Goal: Find specific page/section: Find specific page/section

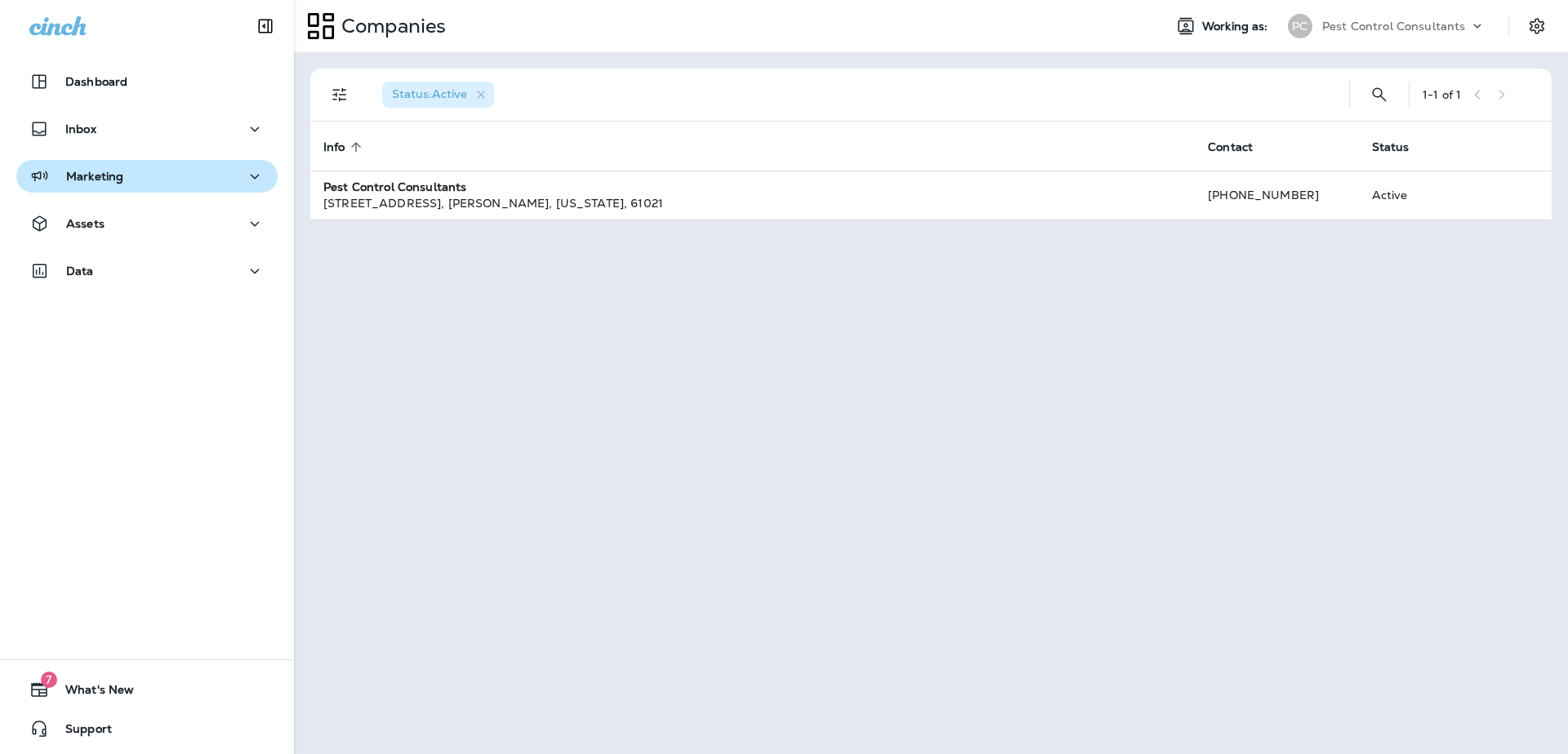
click at [99, 189] on button "Marketing" at bounding box center [146, 176] width 261 height 33
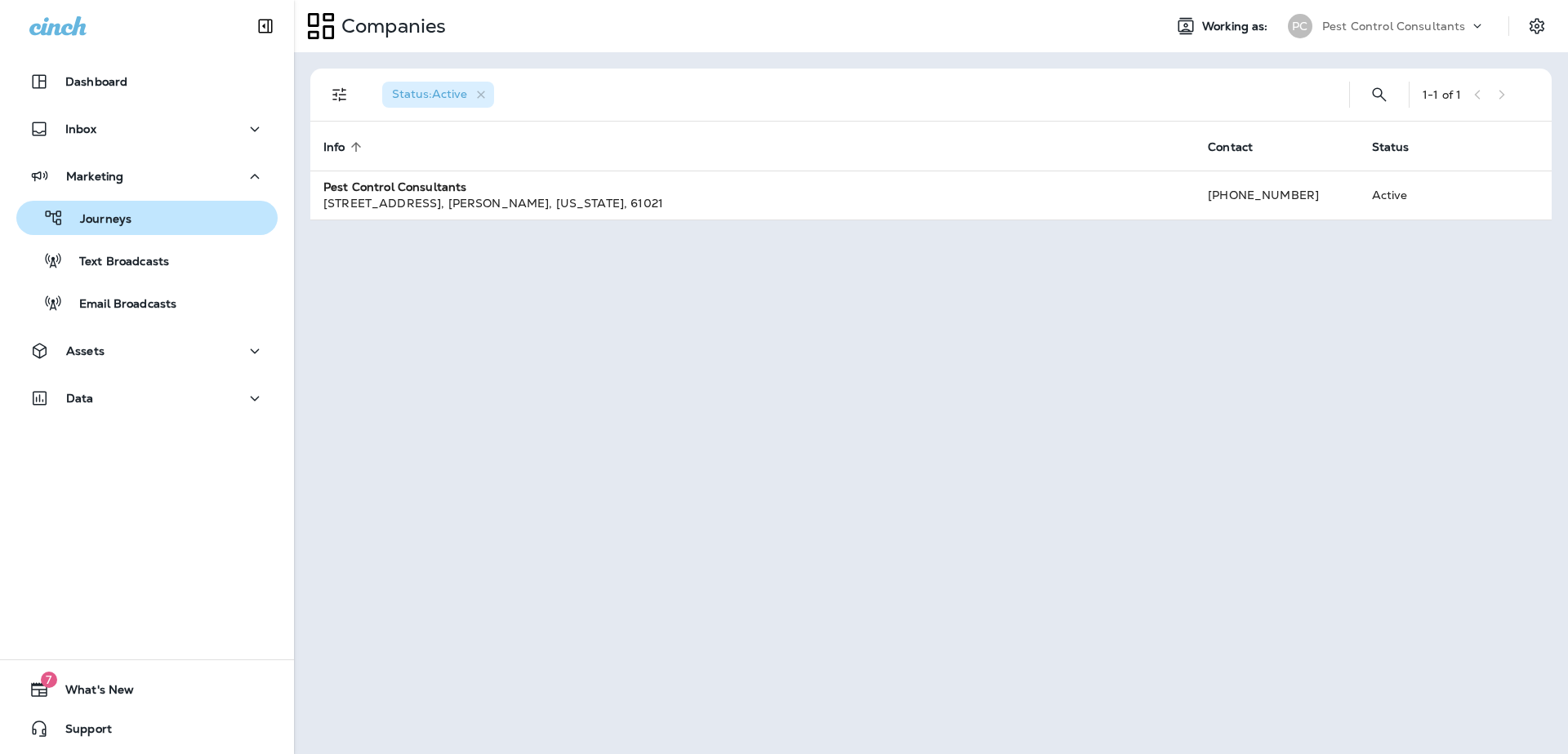
click at [112, 226] on p "Journeys" at bounding box center [98, 220] width 68 height 15
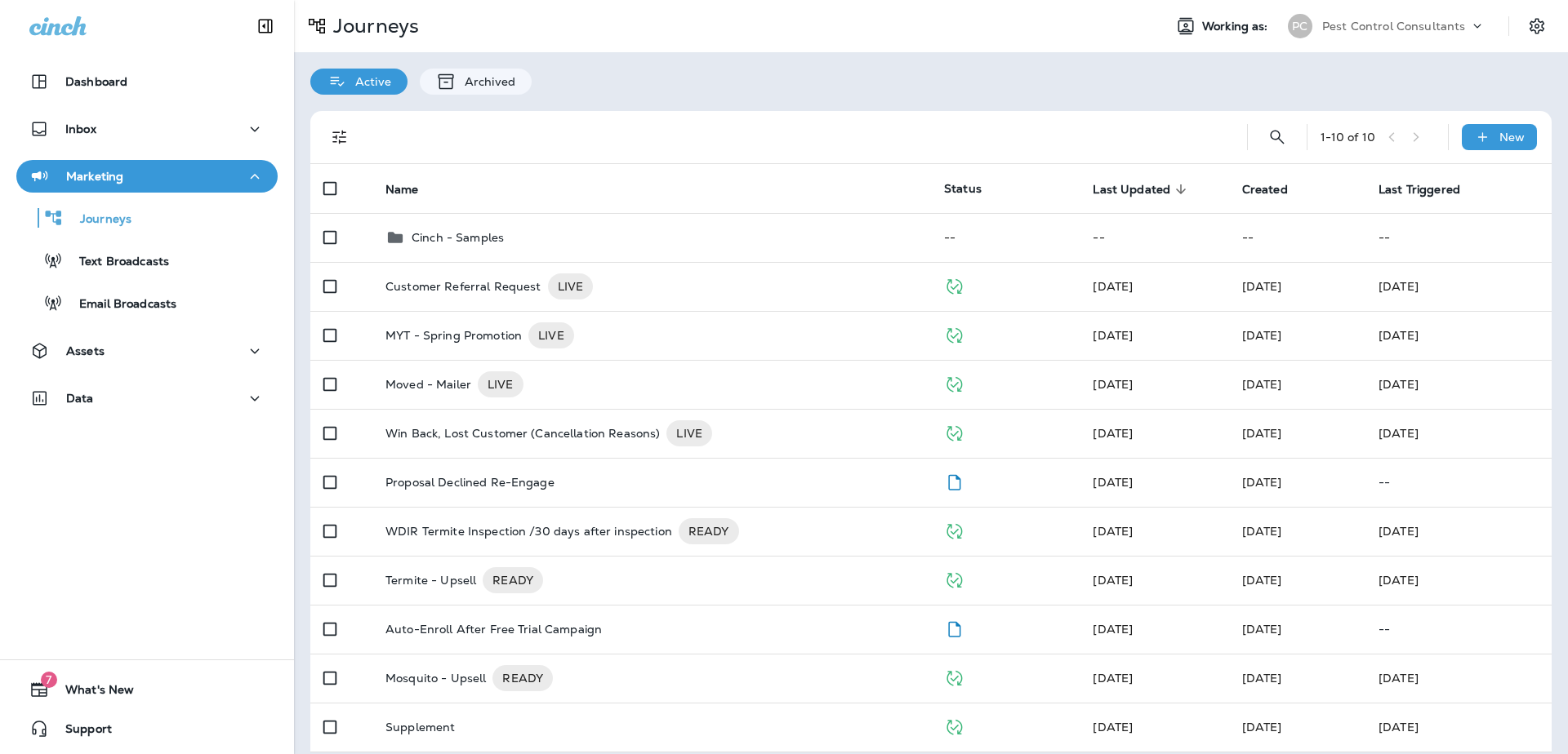
click at [1128, 186] on span "Last Updated" at bounding box center [1132, 190] width 77 height 14
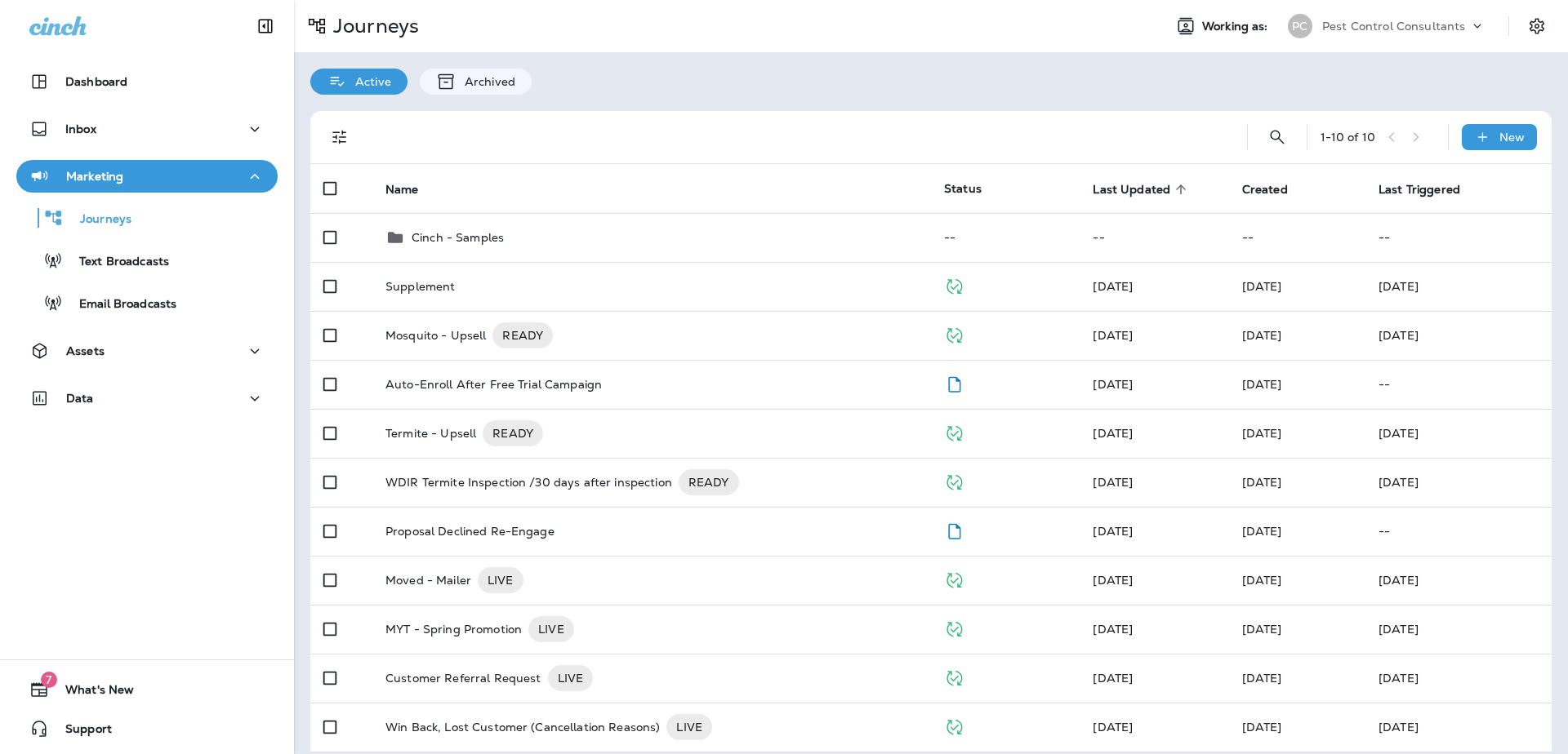
click at [1128, 186] on span "Last Updated" at bounding box center [1132, 190] width 77 height 14
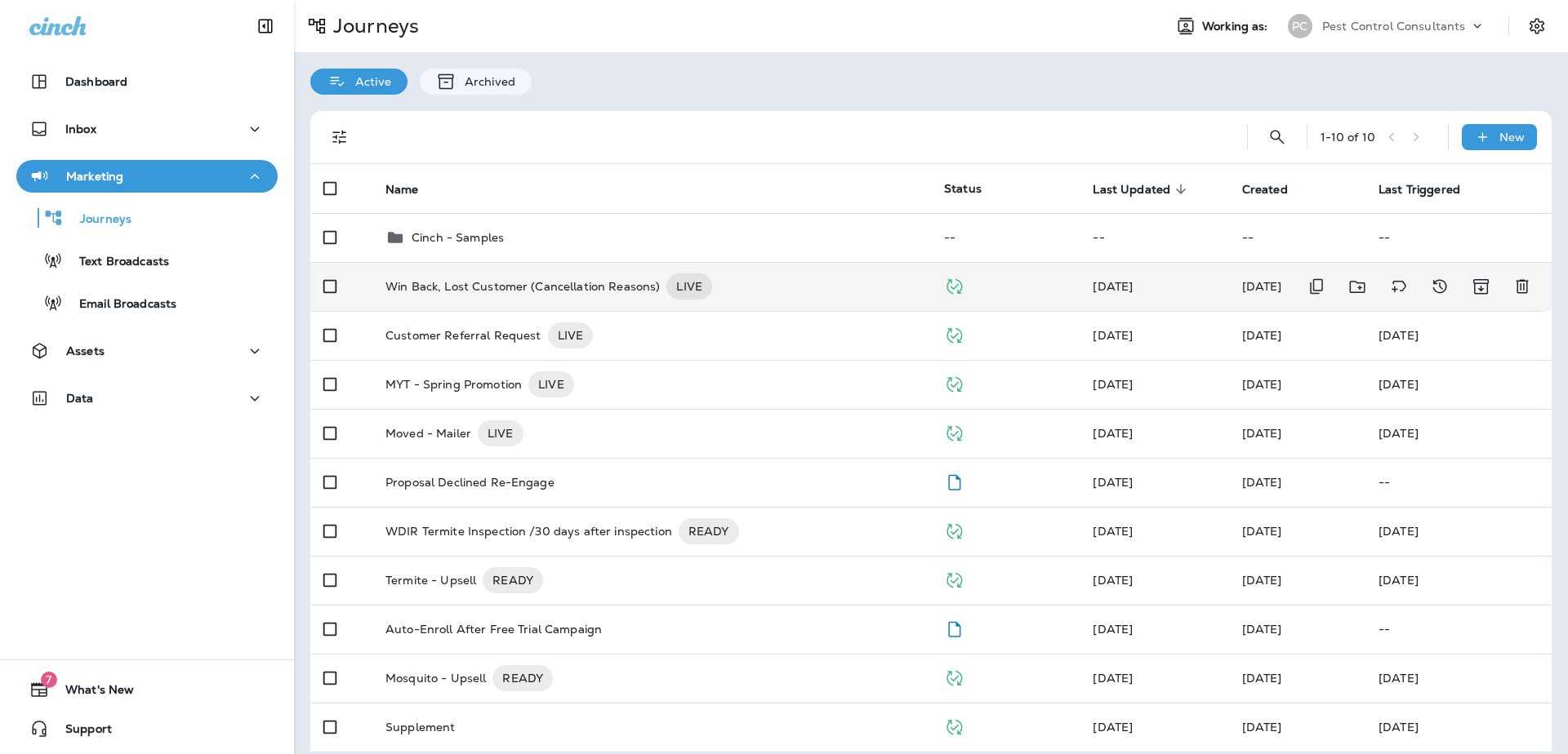
click at [468, 282] on p "Win Back, Lost Customer (Cancellation Reasons)" at bounding box center [522, 286] width 274 height 26
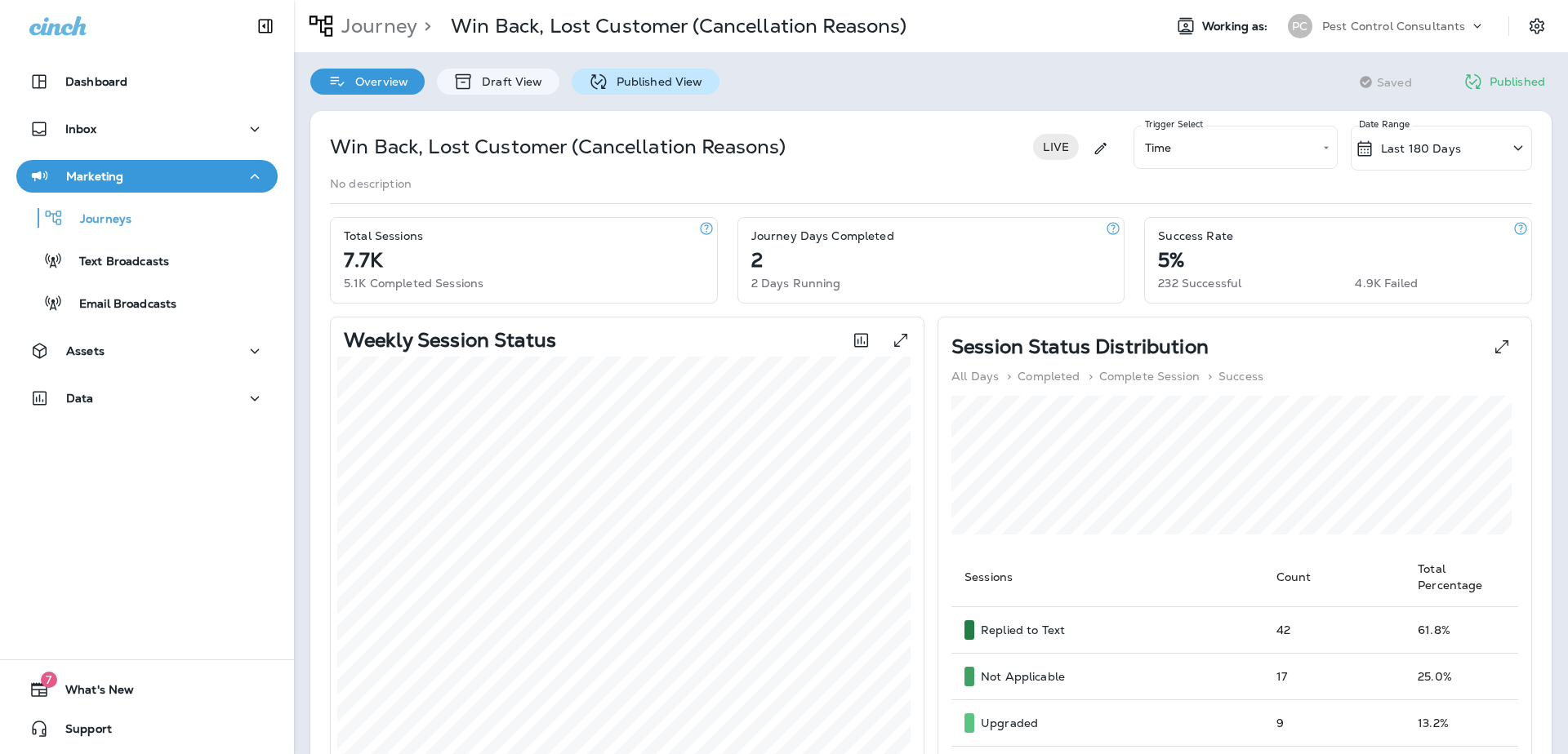
click at [687, 82] on p "Published View" at bounding box center [656, 82] width 95 height 13
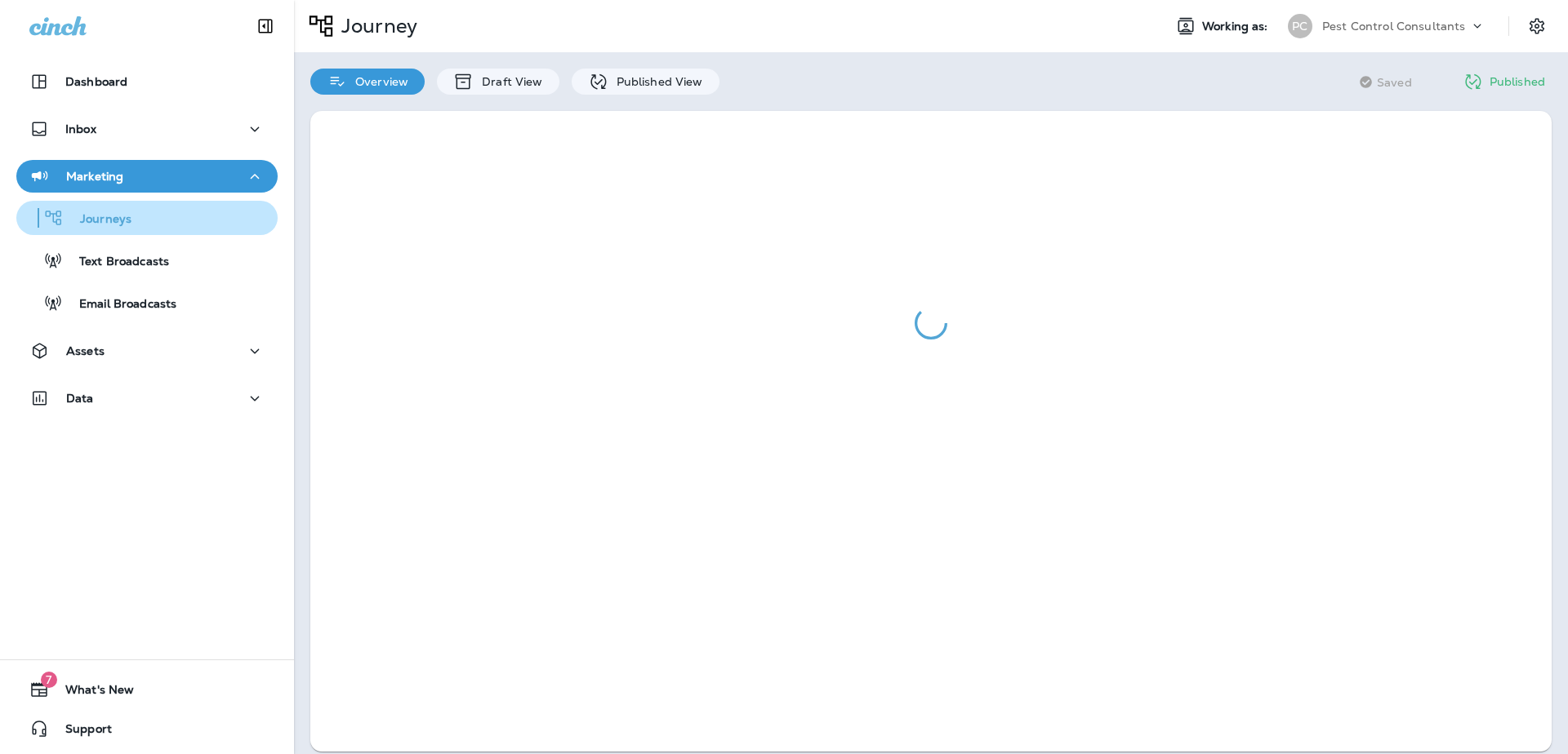
click at [107, 219] on p "Journeys" at bounding box center [98, 220] width 68 height 15
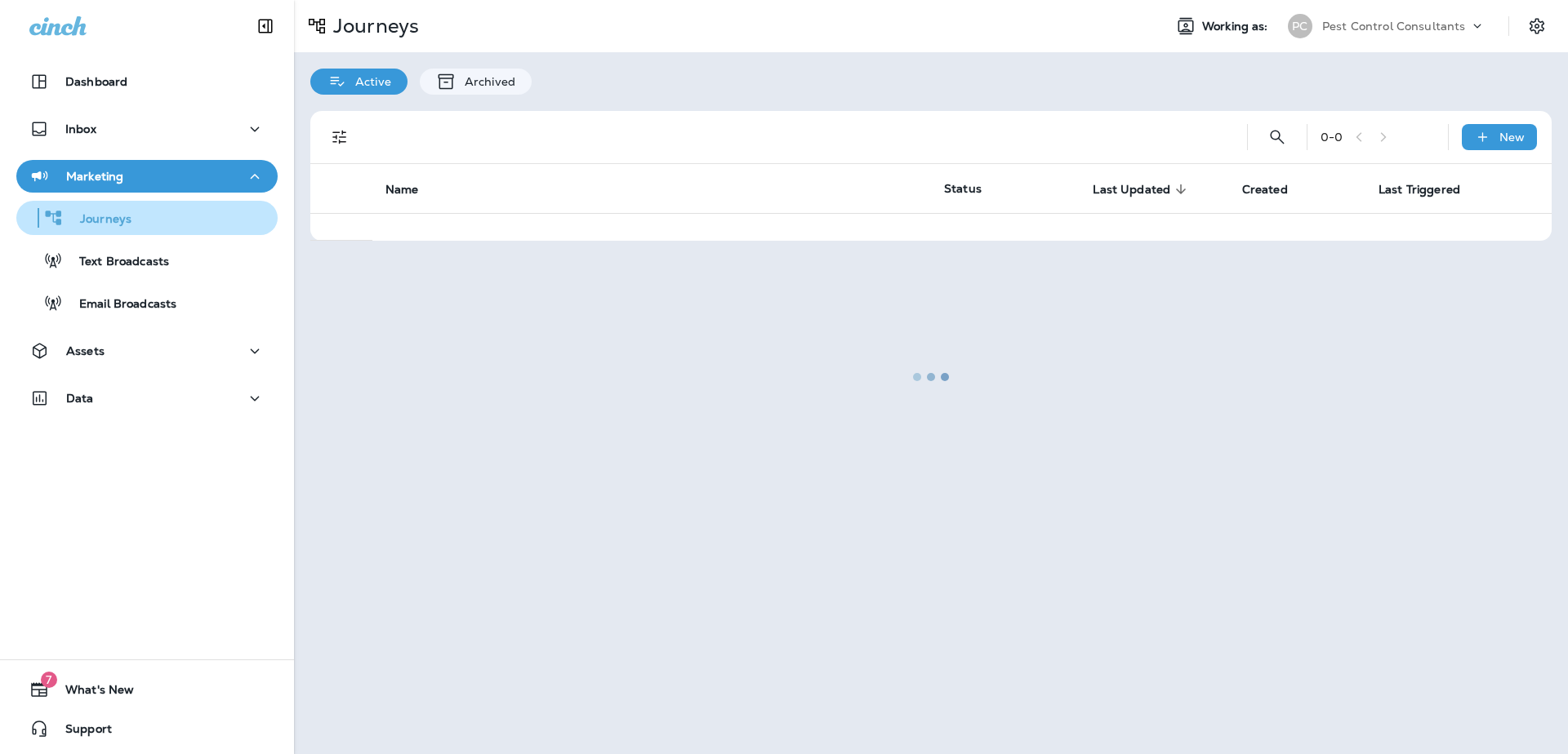
click at [92, 219] on p "Journeys" at bounding box center [98, 220] width 68 height 15
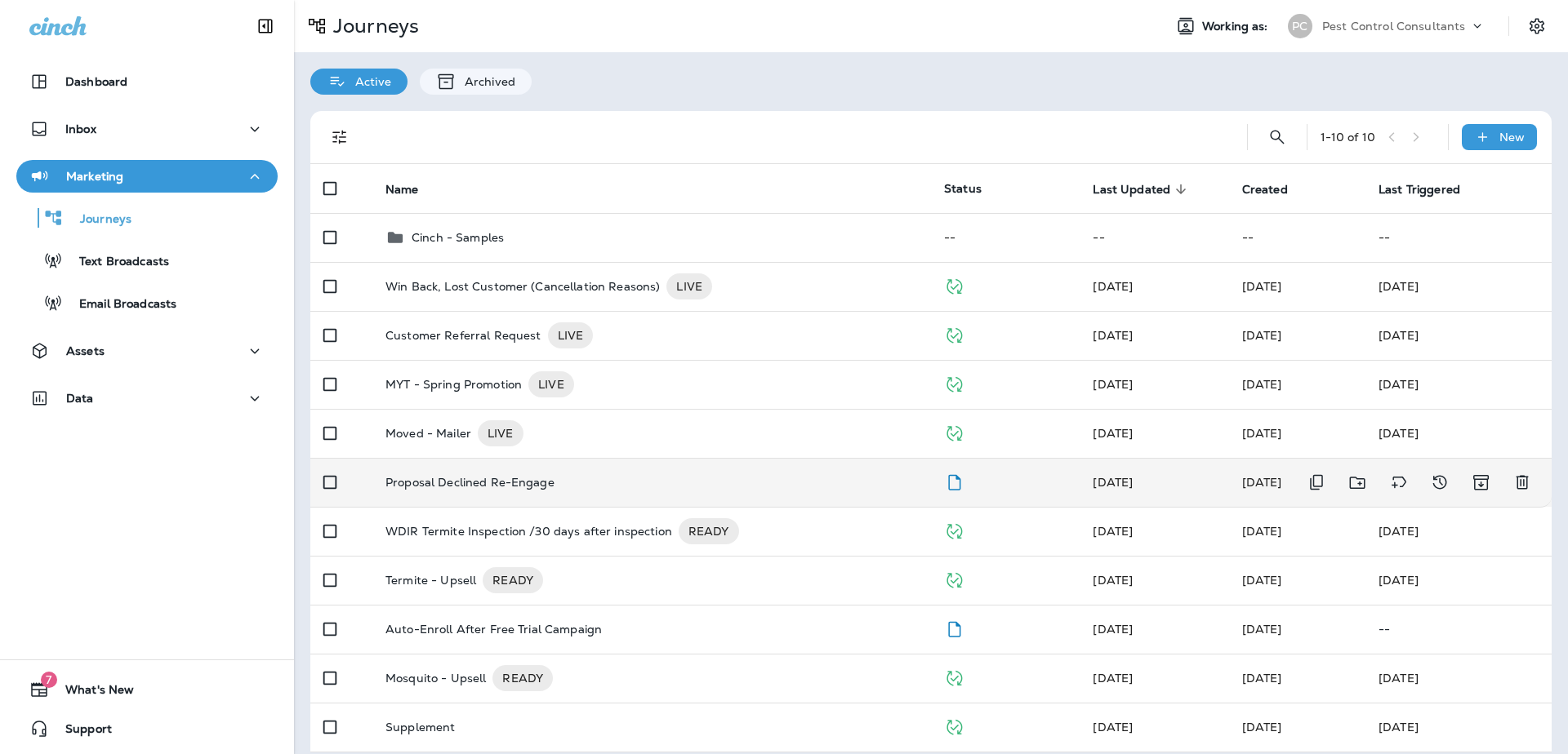
click at [520, 479] on p "Proposal Declined Re-Engage" at bounding box center [469, 482] width 169 height 13
